Goal: Check status: Check status

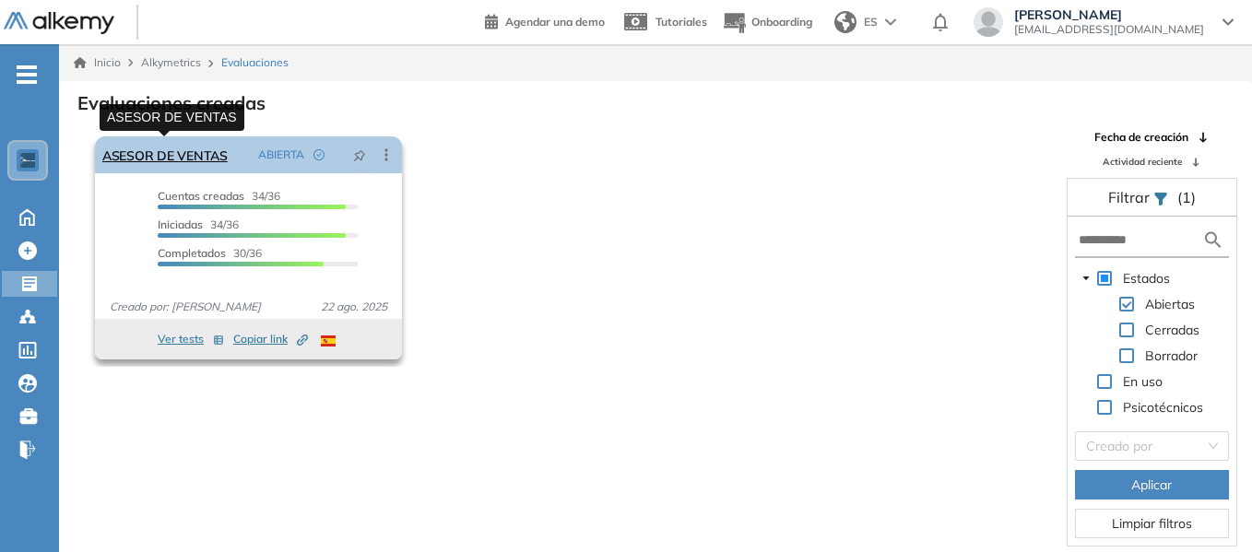
click at [170, 153] on link "ASESOR DE VENTAS" at bounding box center [164, 154] width 125 height 37
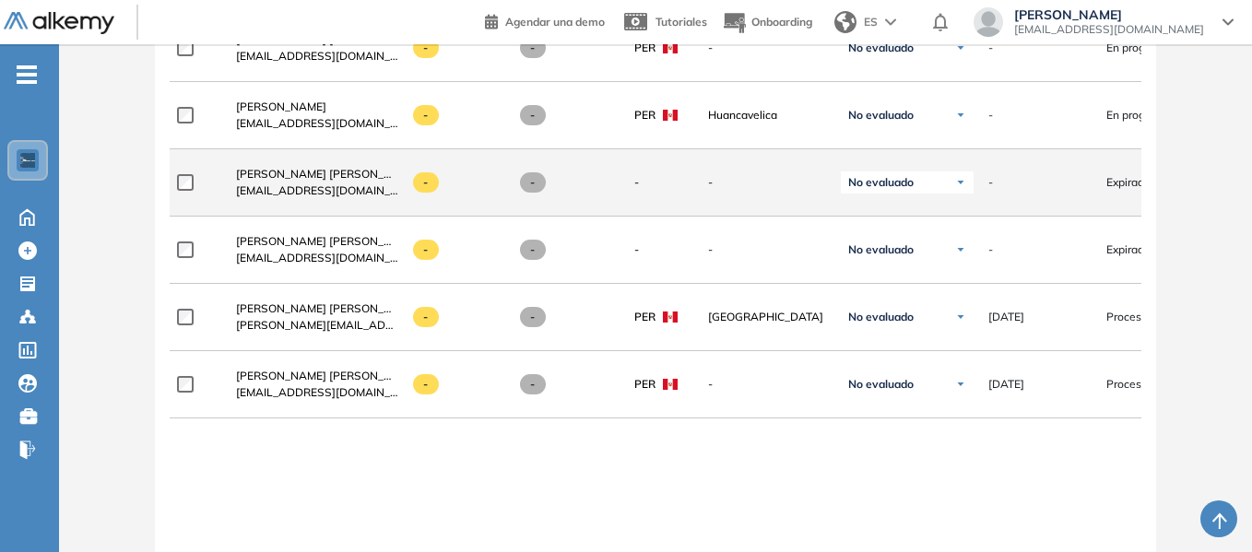
scroll to position [2626, 0]
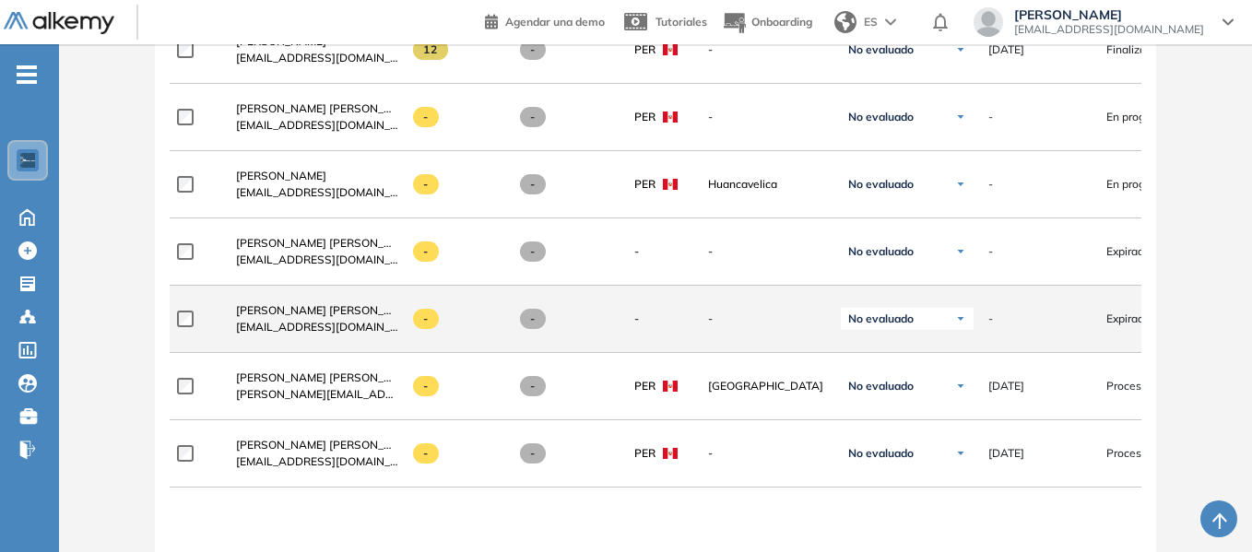
click at [1127, 324] on span "Expirado" at bounding box center [1128, 319] width 44 height 17
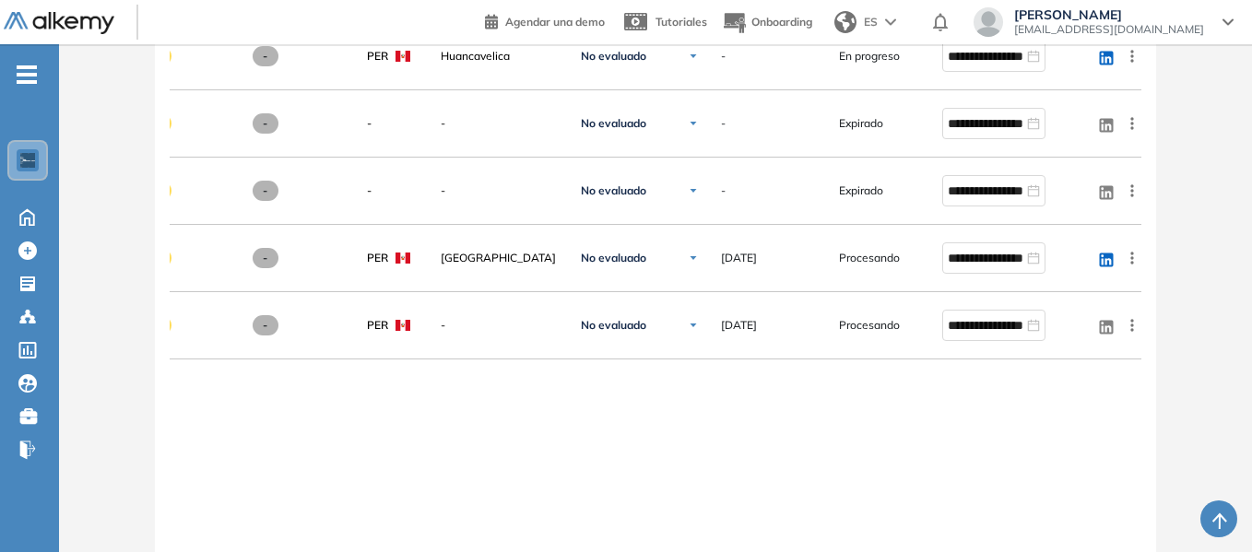
scroll to position [2754, 0]
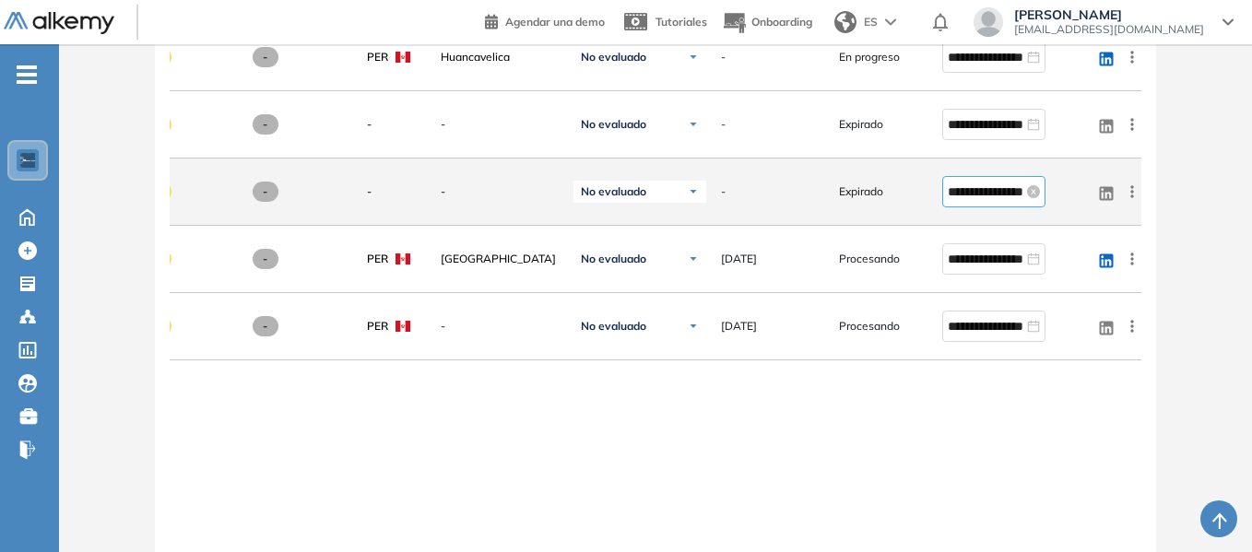
click at [971, 194] on input "**********" at bounding box center [985, 192] width 76 height 20
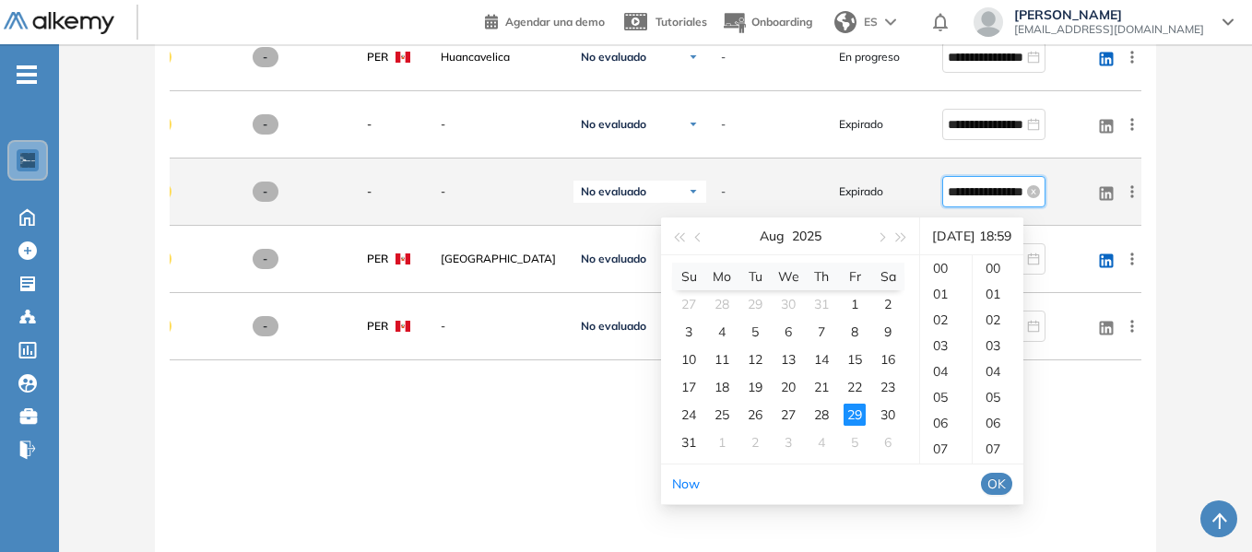
scroll to position [1522, 0]
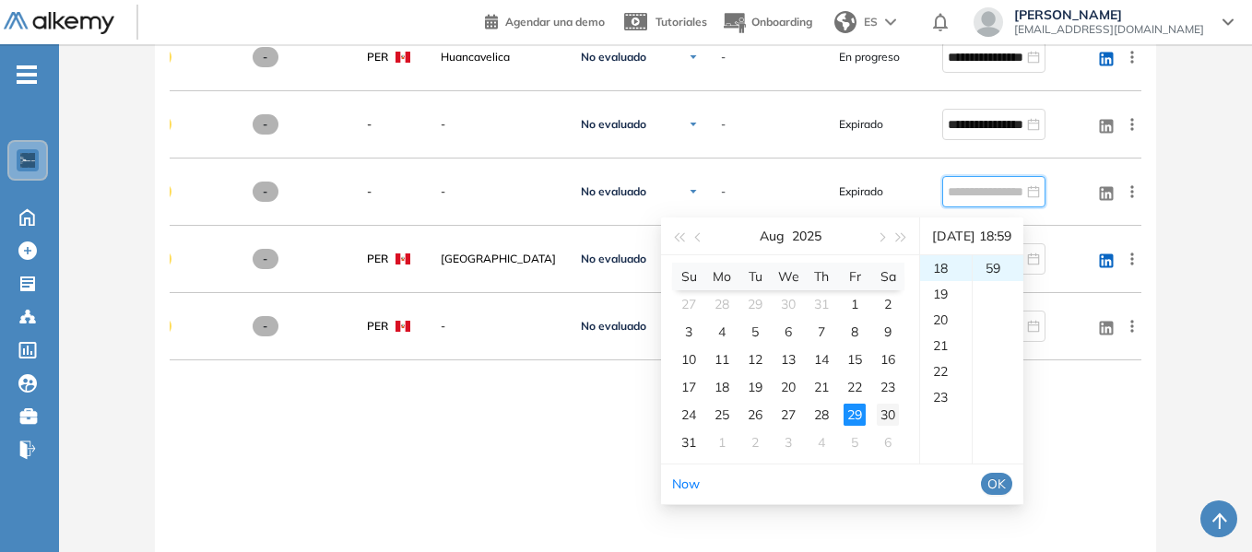
click at [879, 407] on div "30" at bounding box center [887, 415] width 22 height 22
click at [942, 365] on div "22" at bounding box center [946, 371] width 52 height 26
click at [1007, 264] on div "59" at bounding box center [997, 268] width 51 height 26
click at [1005, 484] on span "OK" at bounding box center [996, 484] width 18 height 20
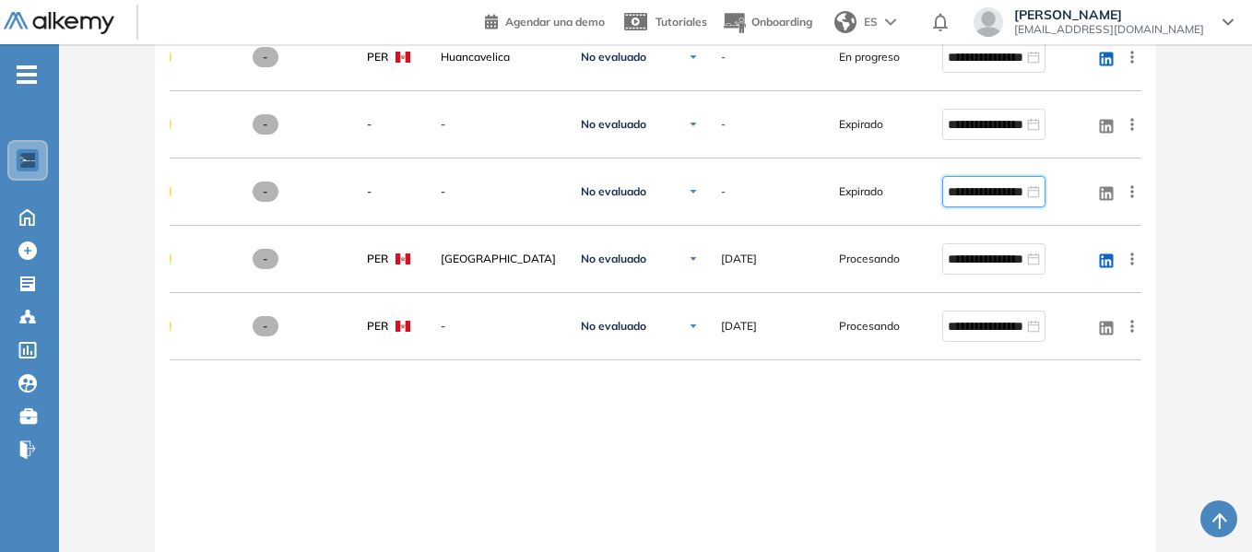
type input "**********"
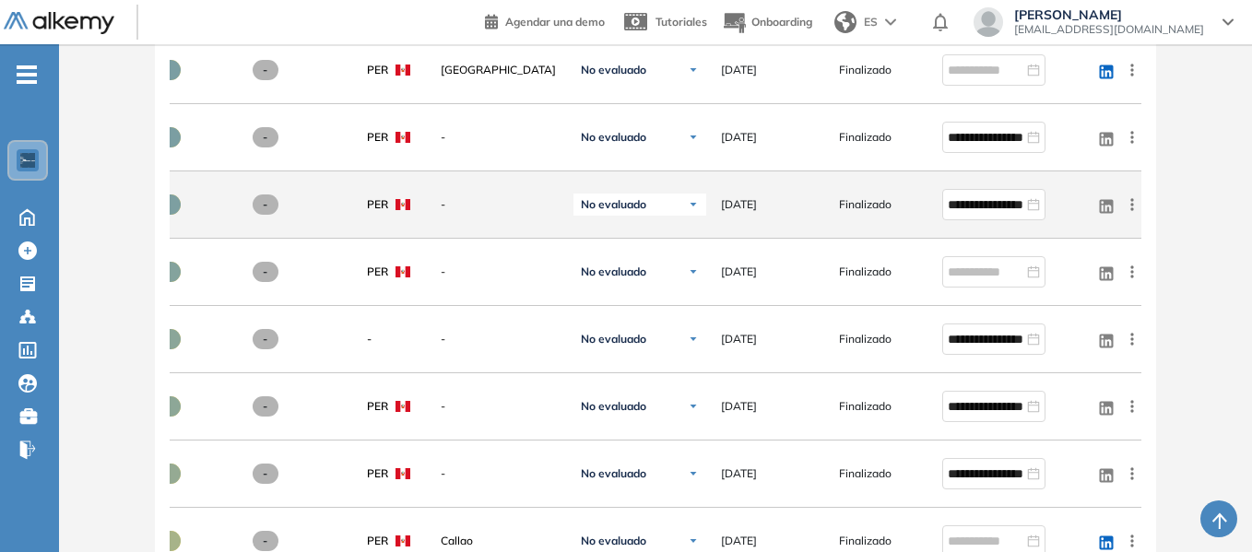
scroll to position [1740, 0]
